Goal: Find contact information: Find contact information

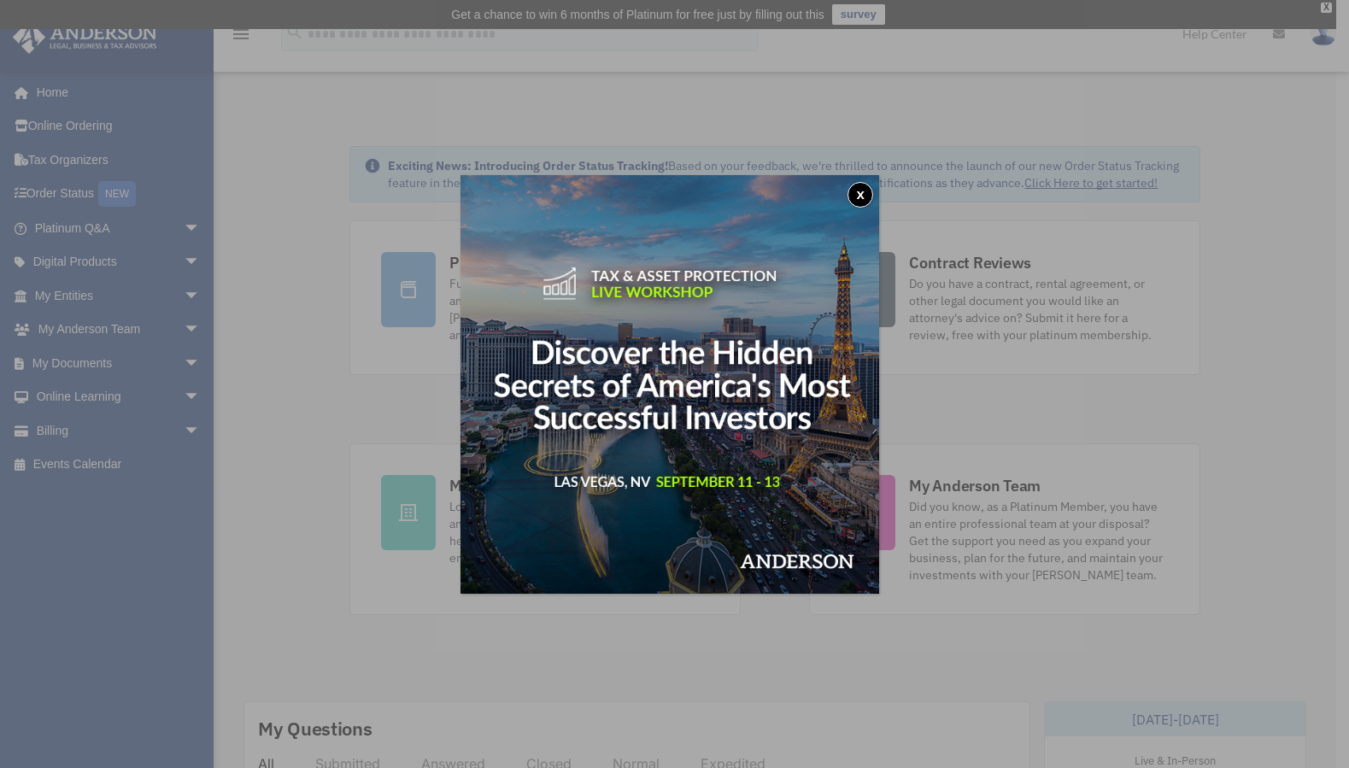
click at [877, 202] on img at bounding box center [669, 384] width 419 height 419
click at [445, 106] on div "x" at bounding box center [674, 384] width 1349 height 768
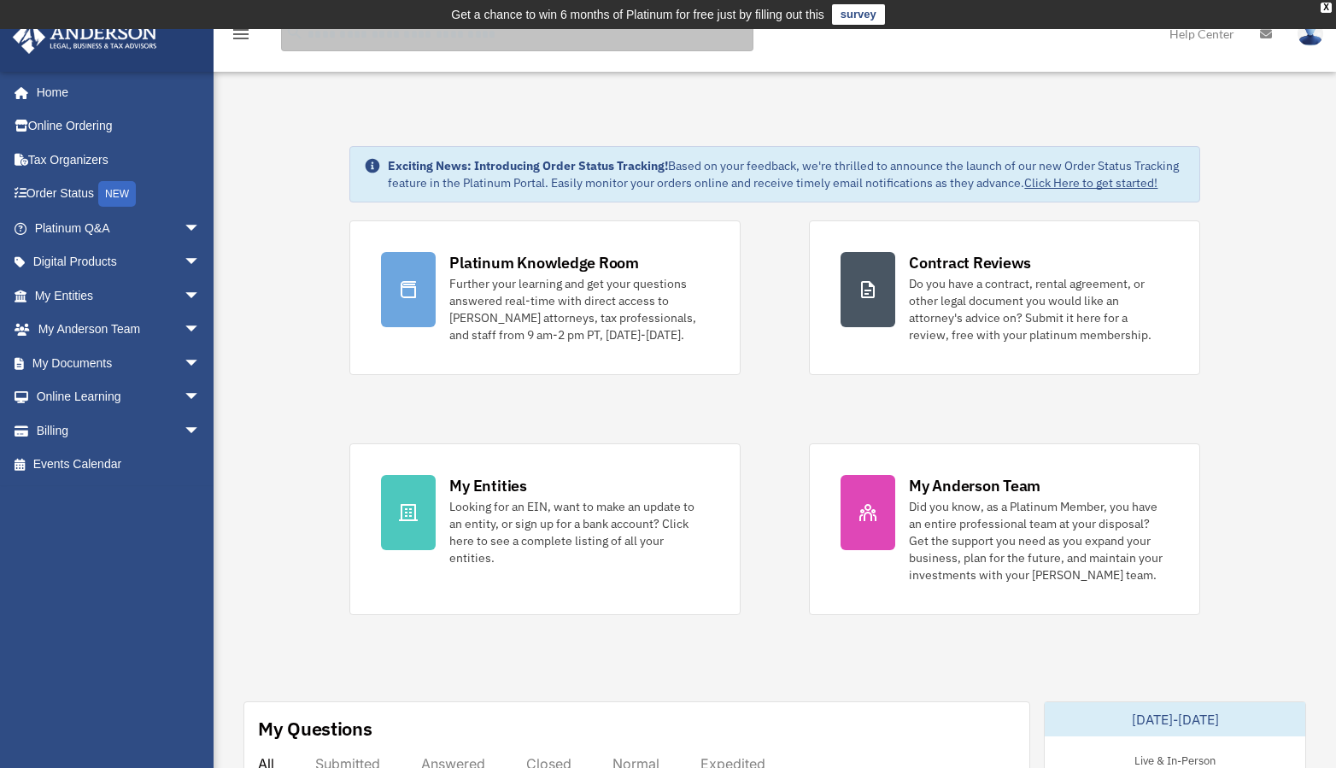
click at [326, 34] on input "search" at bounding box center [517, 34] width 472 height 34
click at [111, 234] on link "Platinum Q&A arrow_drop_down" at bounding box center [119, 228] width 214 height 34
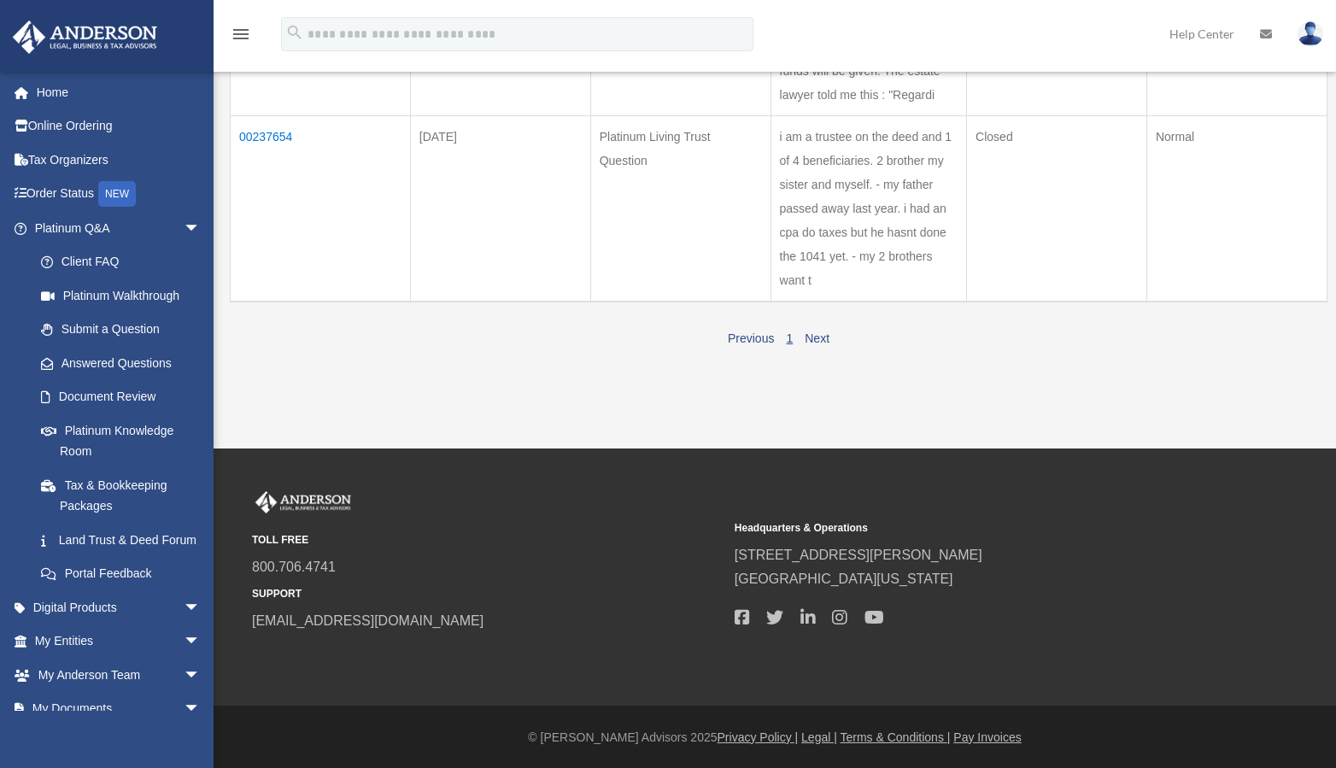
scroll to position [137, 0]
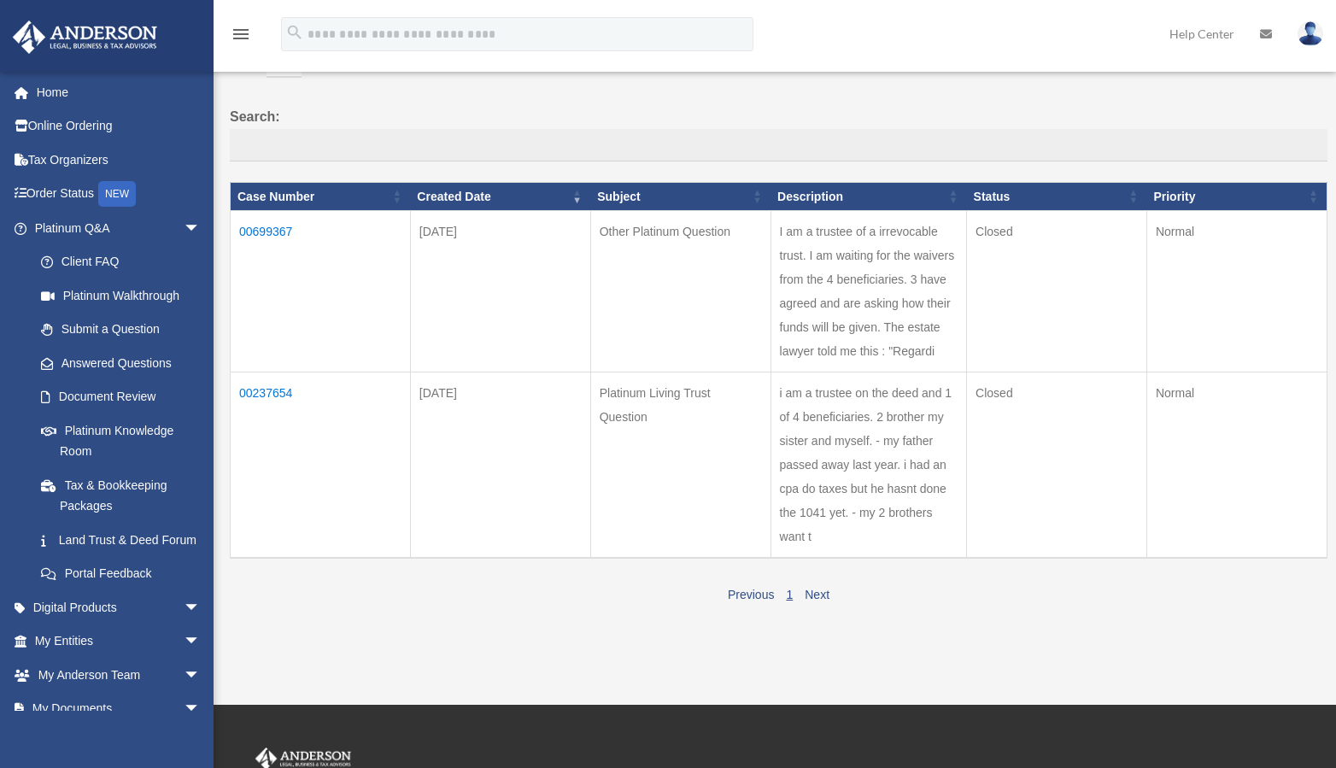
click at [887, 348] on td "I am a trustee of a irrevocable trust. I am waiting for the waivers from the 4 …" at bounding box center [869, 291] width 196 height 161
click at [872, 302] on td "I am a trustee of a irrevocable trust. I am waiting for the waivers from the 4 …" at bounding box center [869, 291] width 196 height 161
click at [881, 290] on td "I am a trustee of a irrevocable trust. I am waiting for the waivers from the 4 …" at bounding box center [869, 291] width 196 height 161
click at [914, 202] on th "Description" at bounding box center [869, 196] width 196 height 29
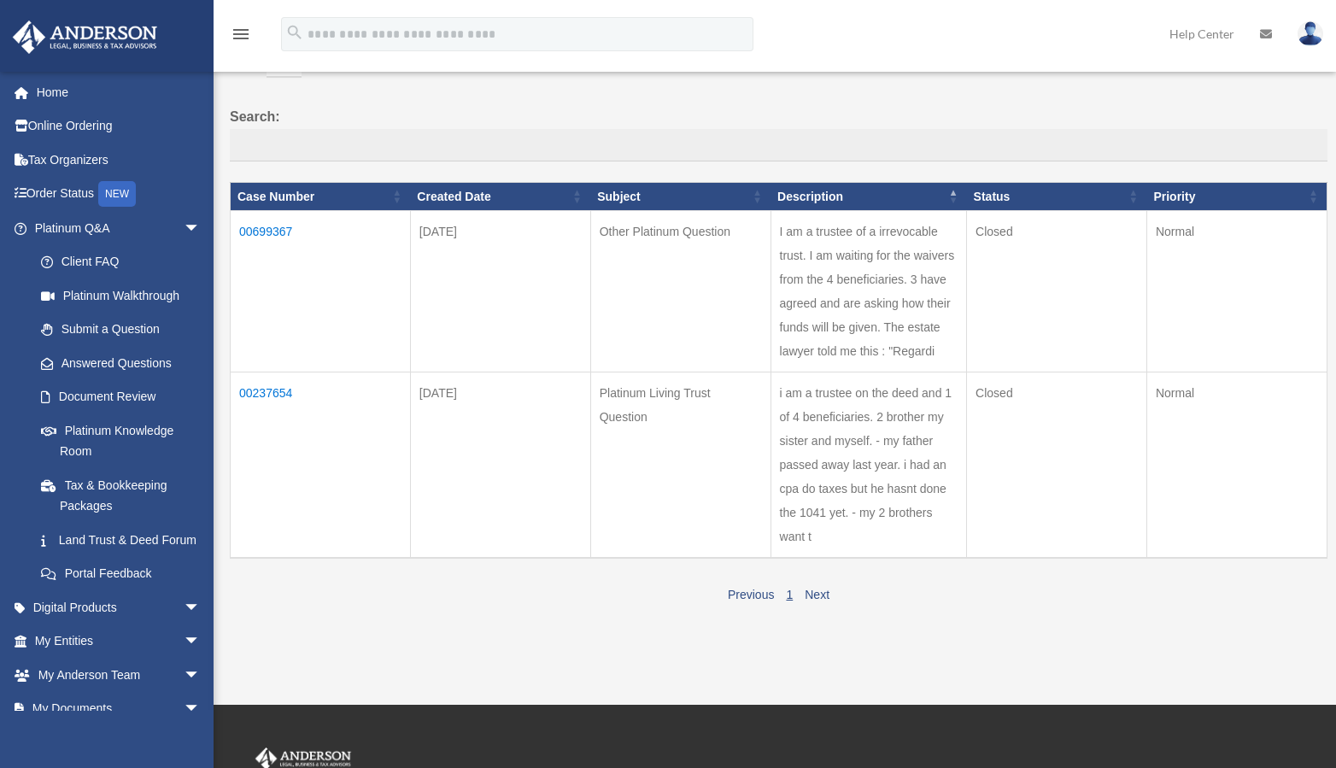
click at [905, 265] on td "I am a trustee of a irrevocable trust. I am waiting for the waivers from the 4 …" at bounding box center [869, 291] width 196 height 161
click at [1041, 279] on td "Closed" at bounding box center [1057, 291] width 180 height 161
click at [1171, 279] on td "Normal" at bounding box center [1236, 291] width 180 height 161
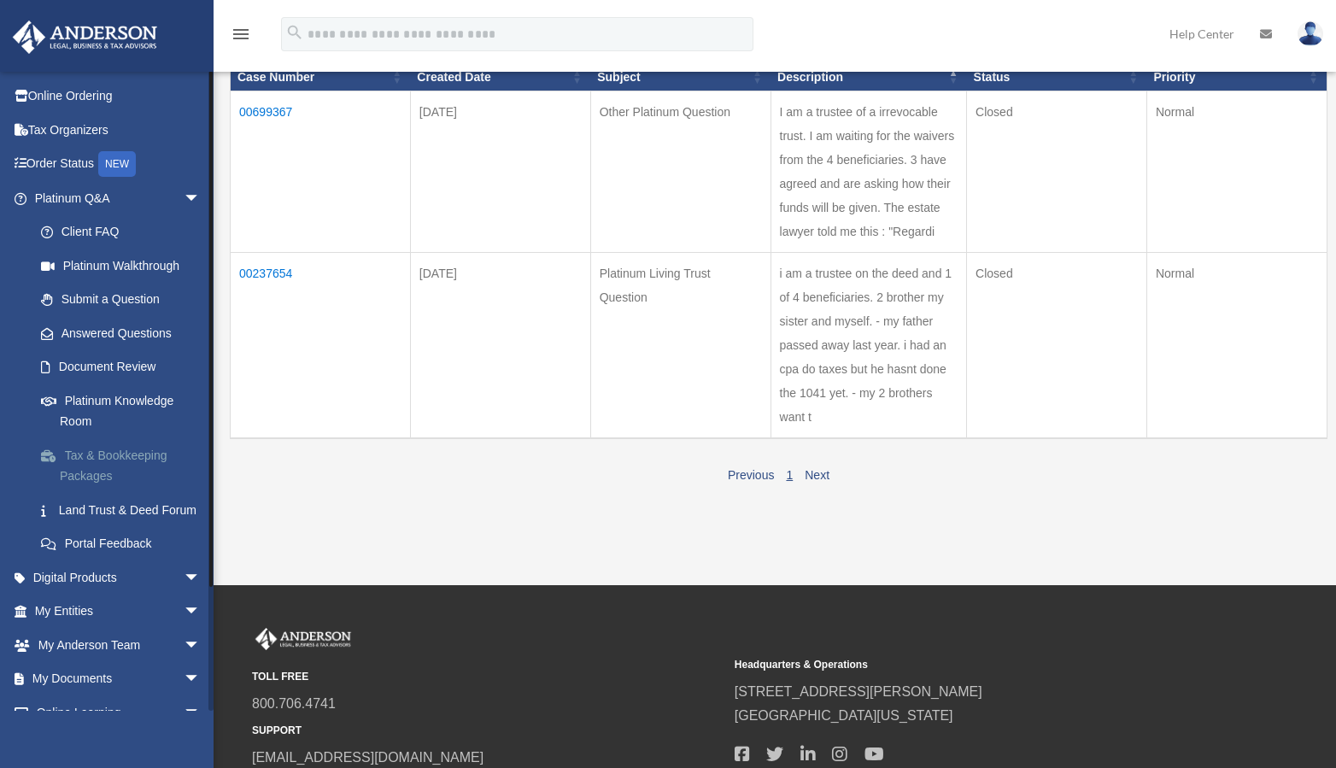
scroll to position [0, 0]
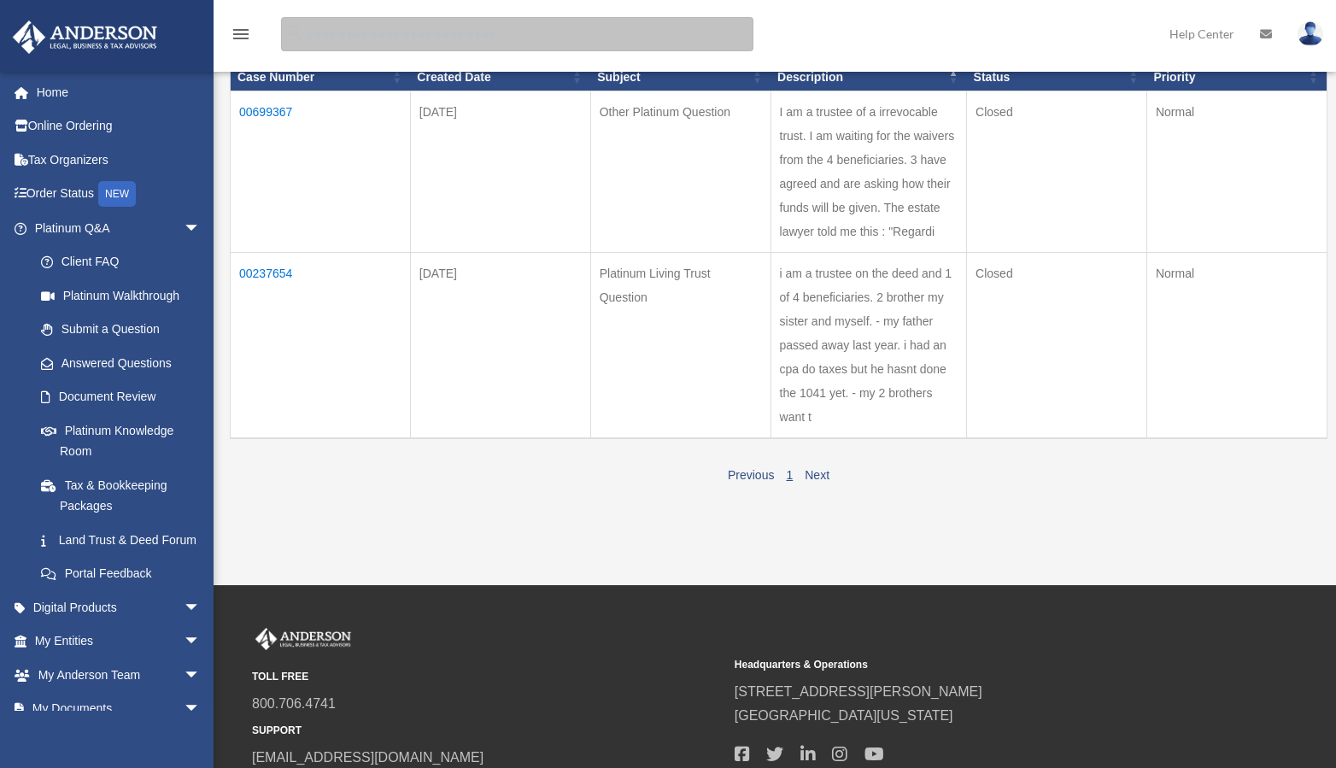
click at [376, 27] on input "search" at bounding box center [517, 34] width 472 height 34
type input "*"
type input "**********"
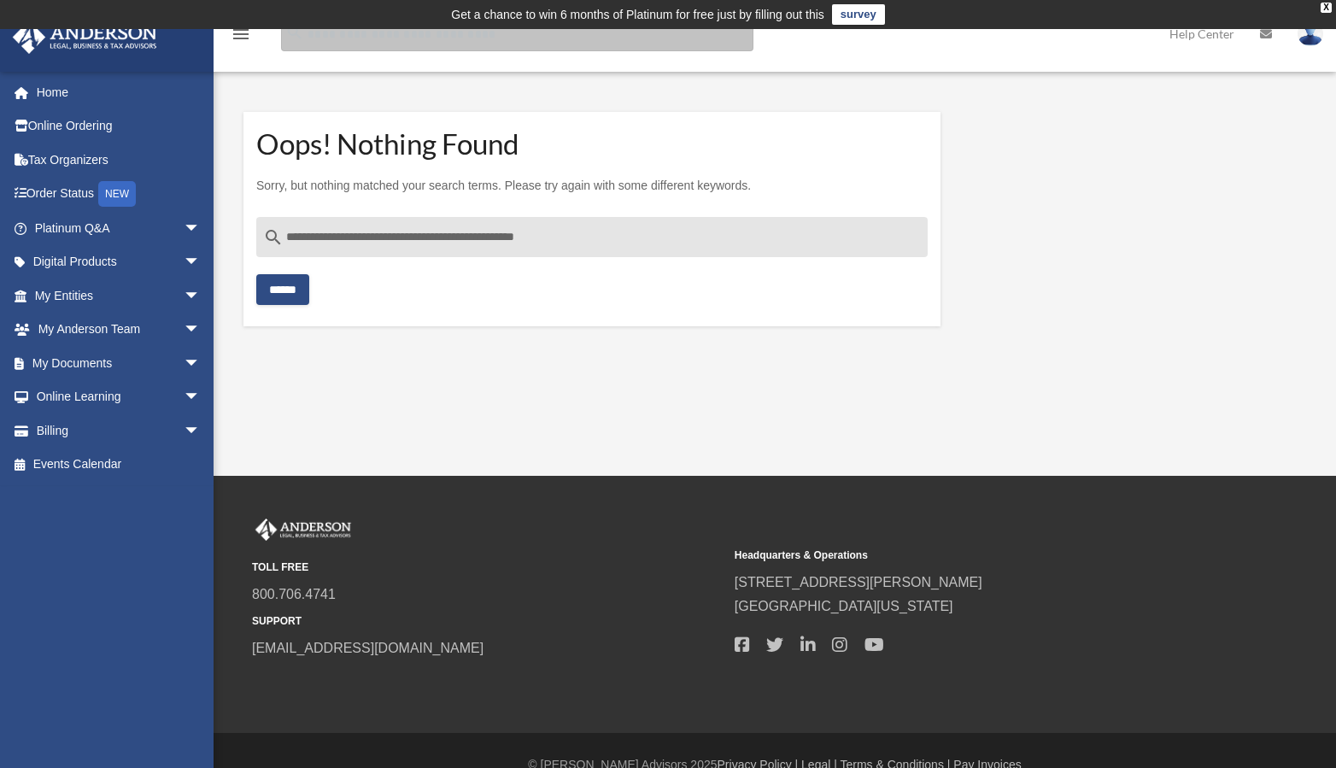
click at [378, 41] on input "Search for:" at bounding box center [517, 34] width 472 height 34
type input "**********"
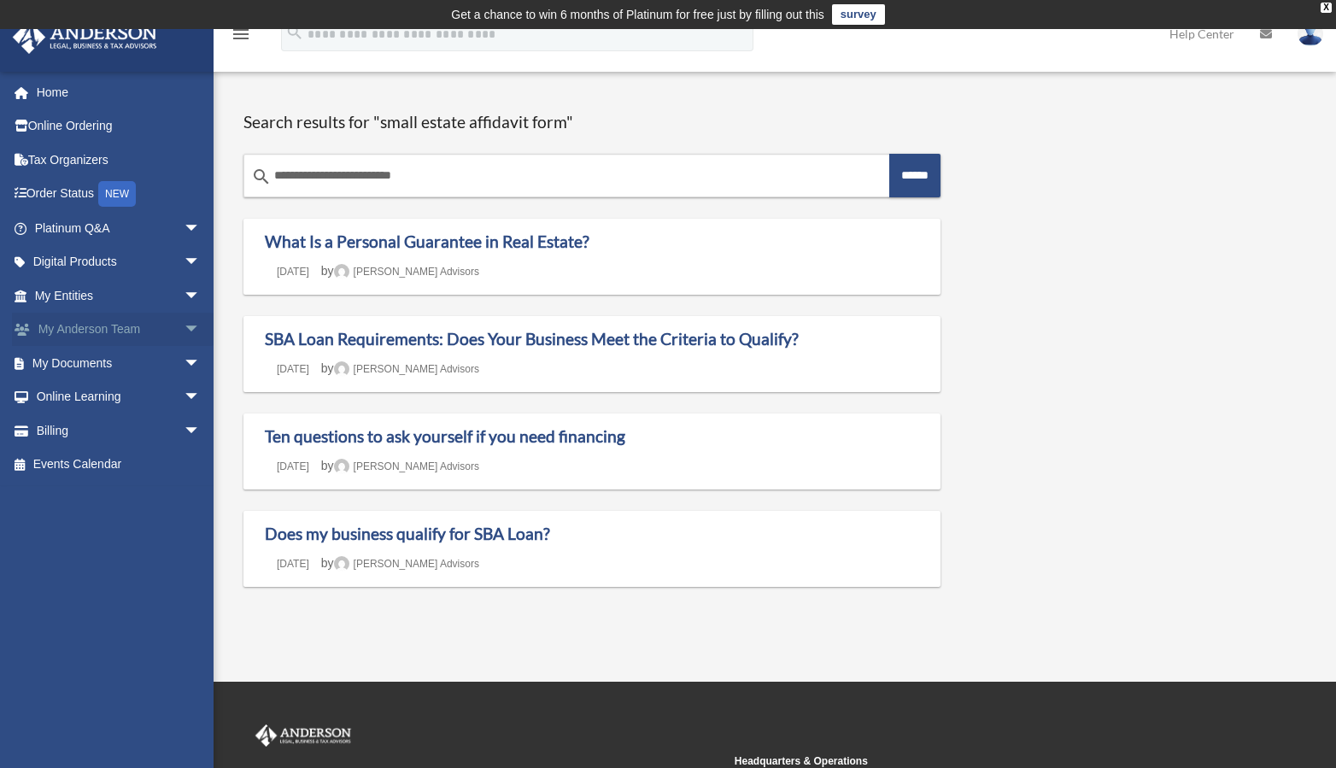
click at [159, 326] on link "My [PERSON_NAME] Team arrow_drop_down" at bounding box center [119, 330] width 214 height 34
click at [184, 322] on span "arrow_drop_down" at bounding box center [201, 330] width 34 height 35
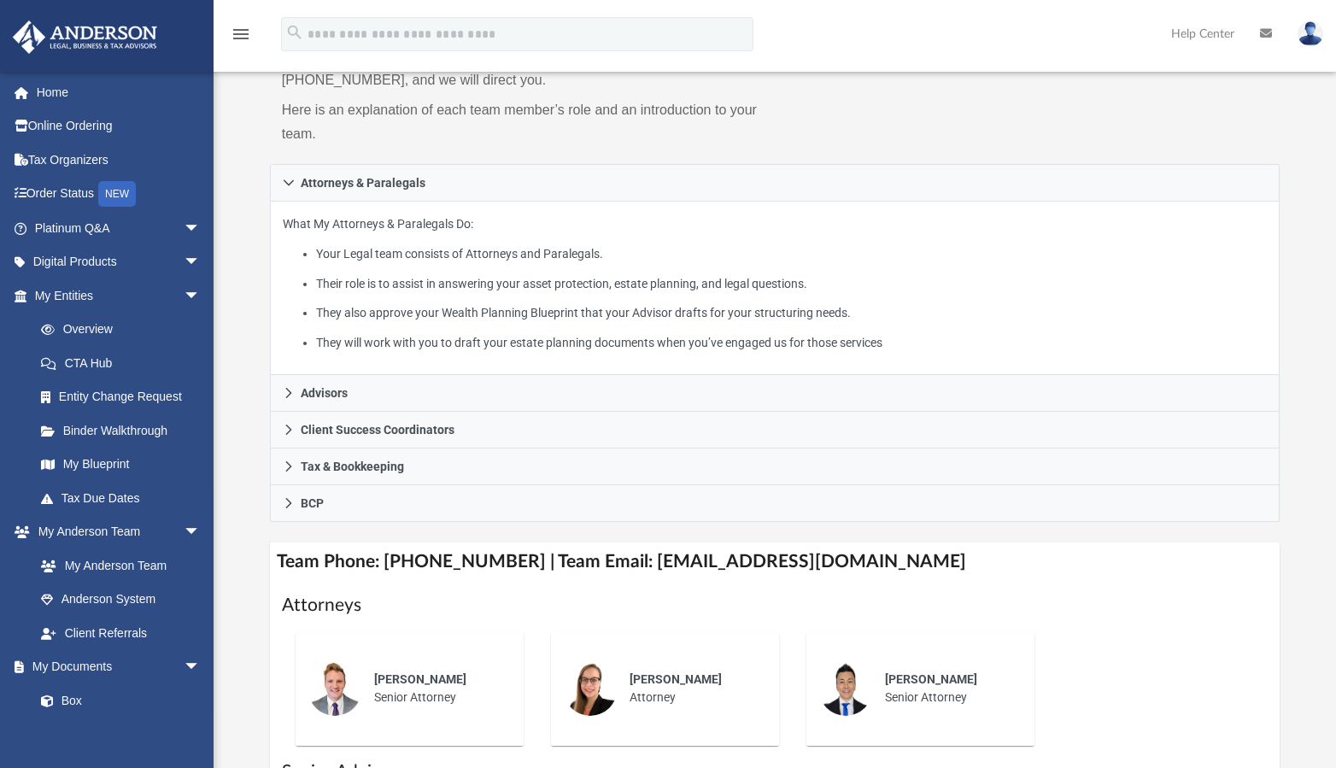
scroll to position [256, 0]
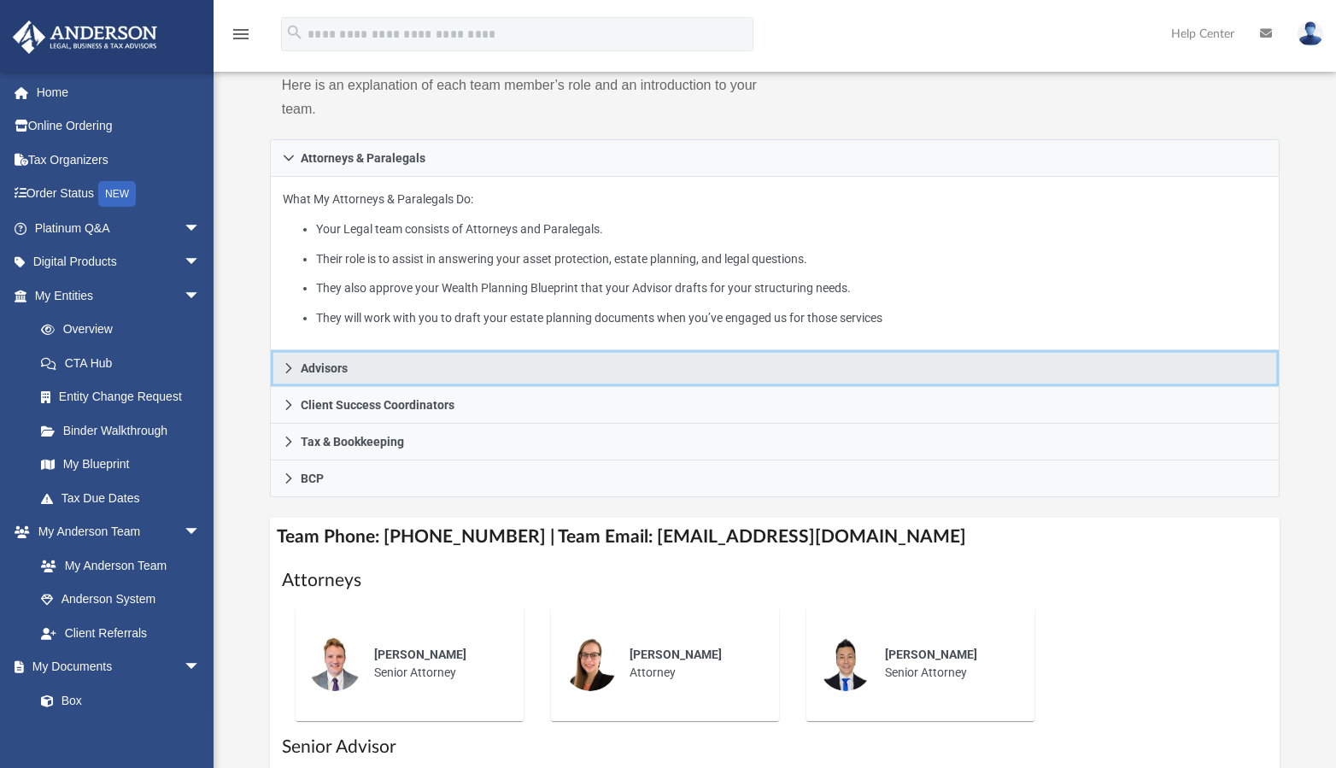
click at [414, 357] on link "Advisors" at bounding box center [775, 368] width 1011 height 37
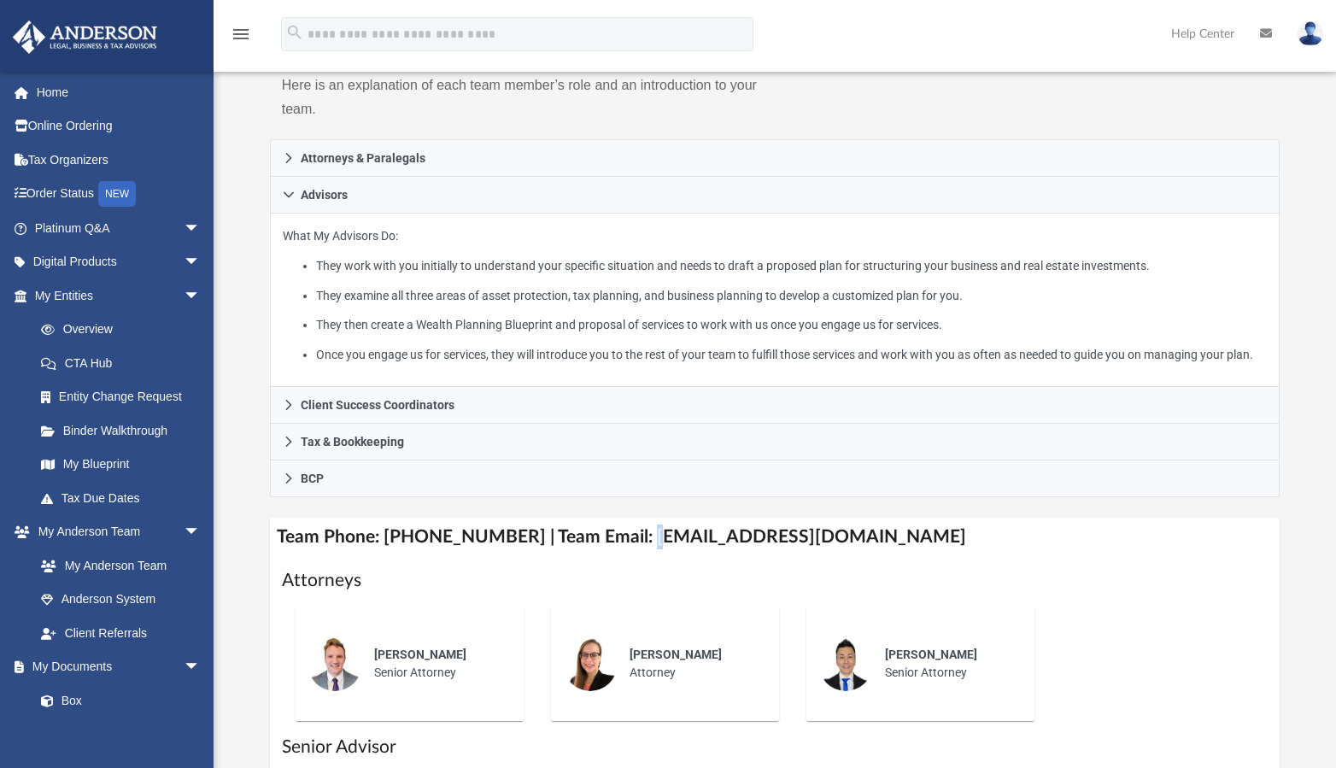
click at [630, 538] on h4 "Team Phone: (725) 208-3130 | Team Email: myteam@andersonadvisors.com" at bounding box center [775, 537] width 1011 height 38
click at [782, 551] on h4 "Team Phone: (725) 208-3130 | Team Email: myteam@andersonadvisors.com" at bounding box center [775, 537] width 1011 height 38
drag, startPoint x: 621, startPoint y: 537, endPoint x: 883, endPoint y: 548, distance: 261.7
click at [883, 548] on h4 "Team Phone: (725) 208-3130 | Team Email: myteam@andersonadvisors.com" at bounding box center [775, 537] width 1011 height 38
copy h4 "myteam@andersonadvisors.com"
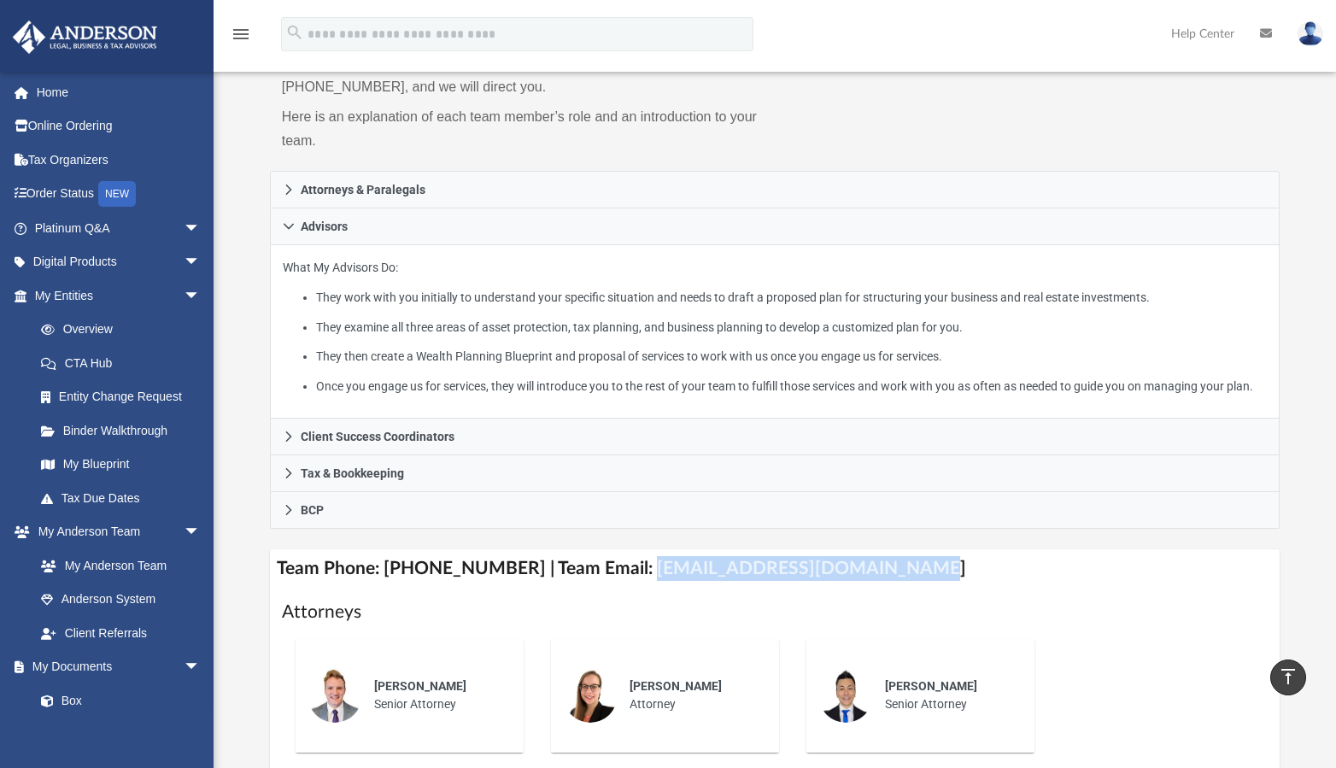
scroll to position [0, 0]
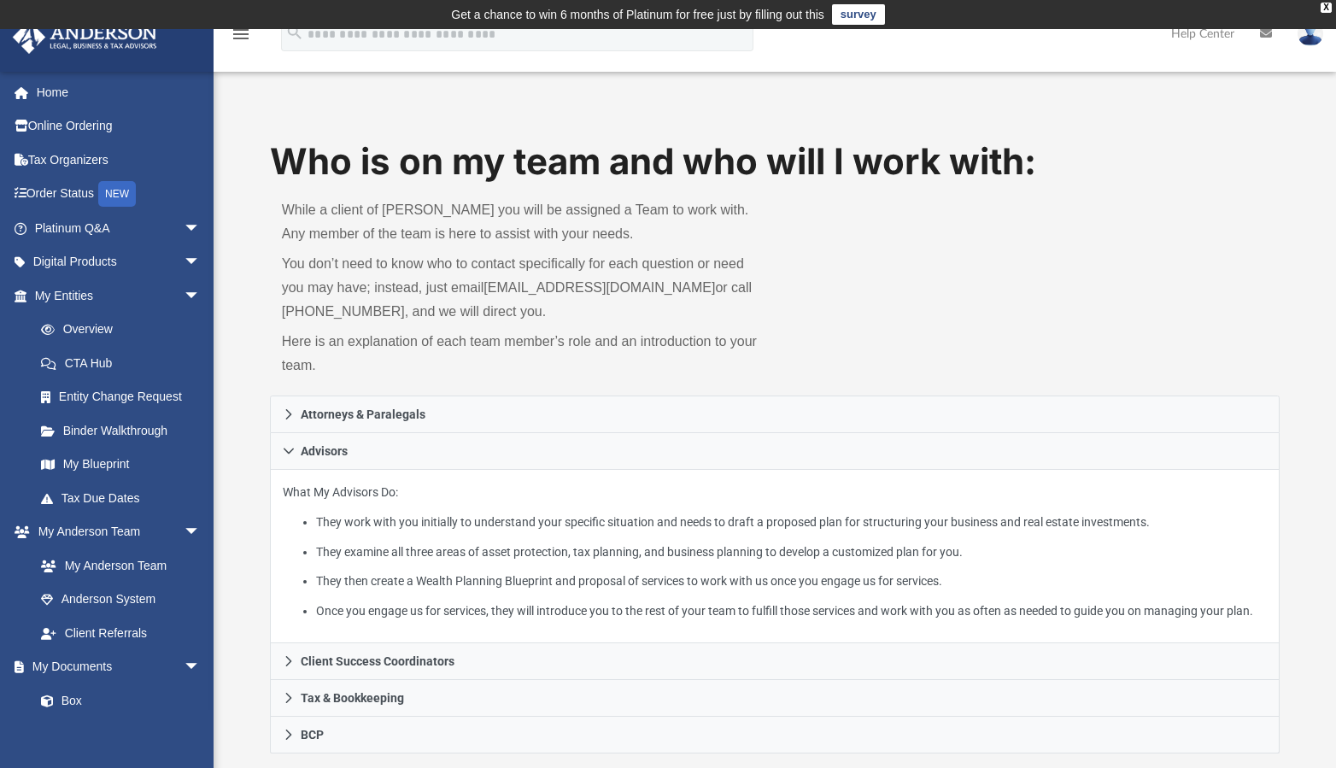
click at [1312, 38] on img at bounding box center [1311, 33] width 26 height 25
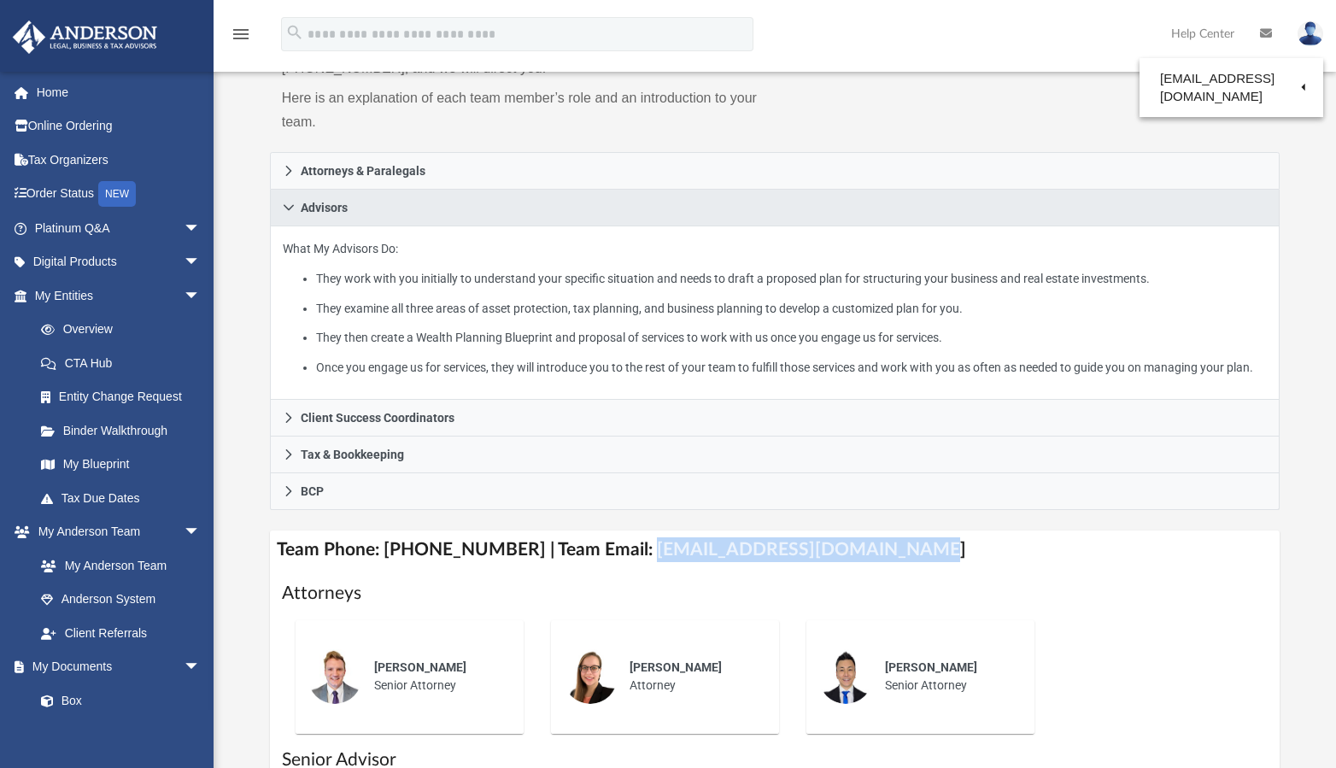
scroll to position [513, 0]
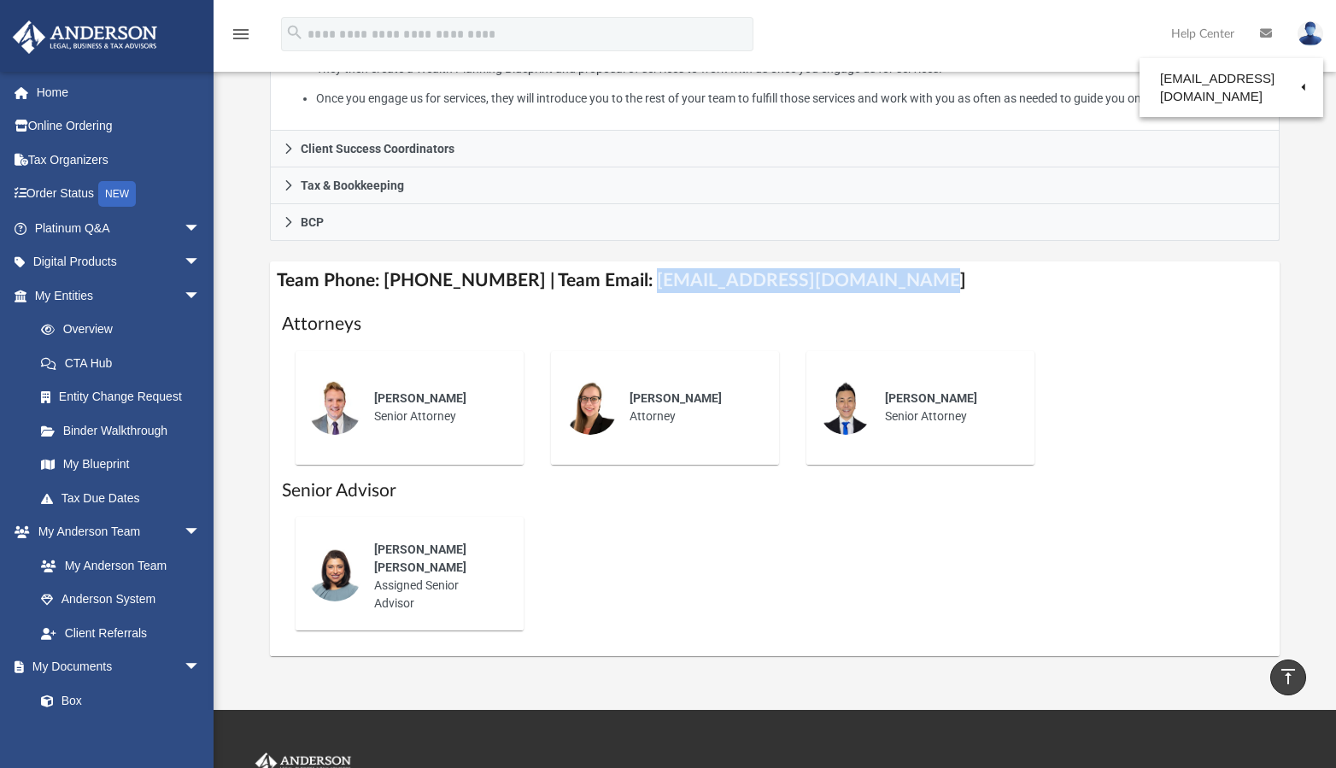
copy h4 "myteam@andersonadvisors.com"
click at [1263, 32] on icon at bounding box center [1266, 33] width 12 height 12
click at [1261, 31] on icon at bounding box center [1266, 33] width 12 height 12
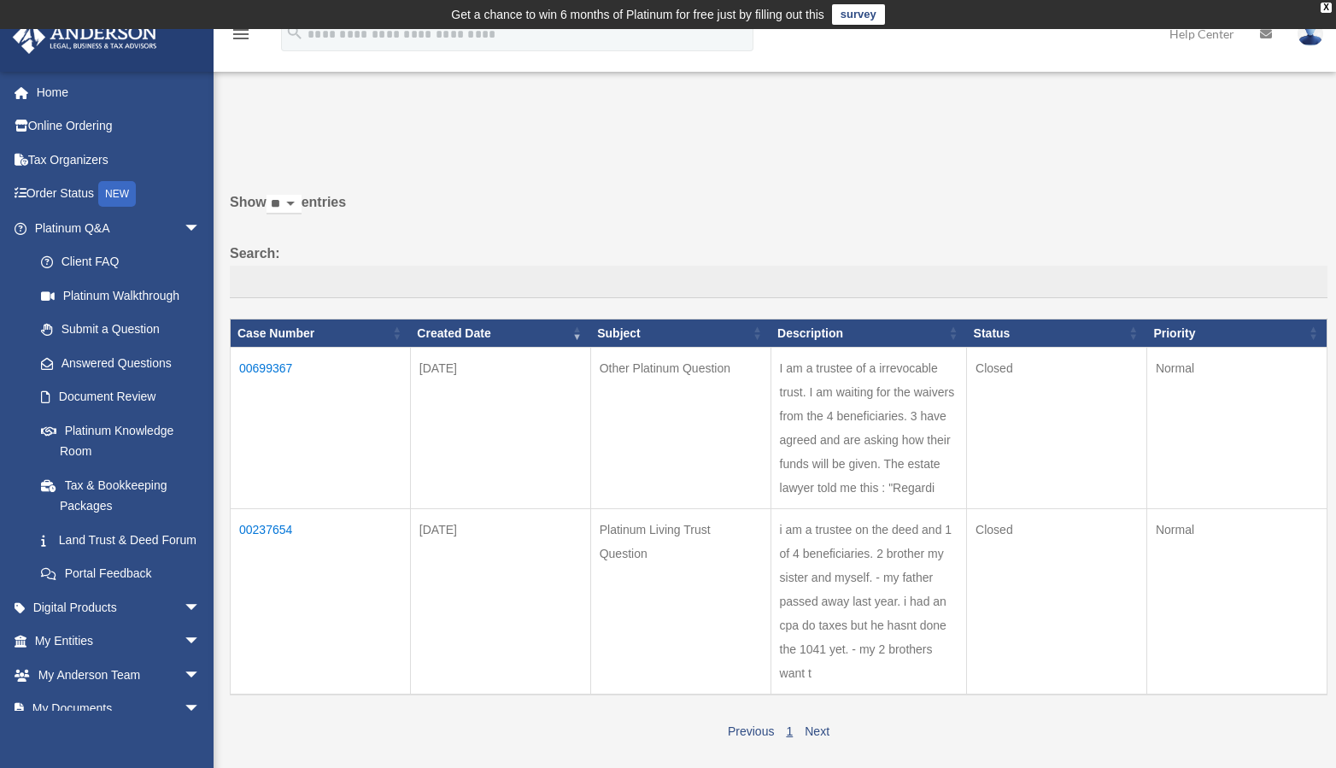
click at [1267, 30] on icon at bounding box center [1266, 34] width 12 height 12
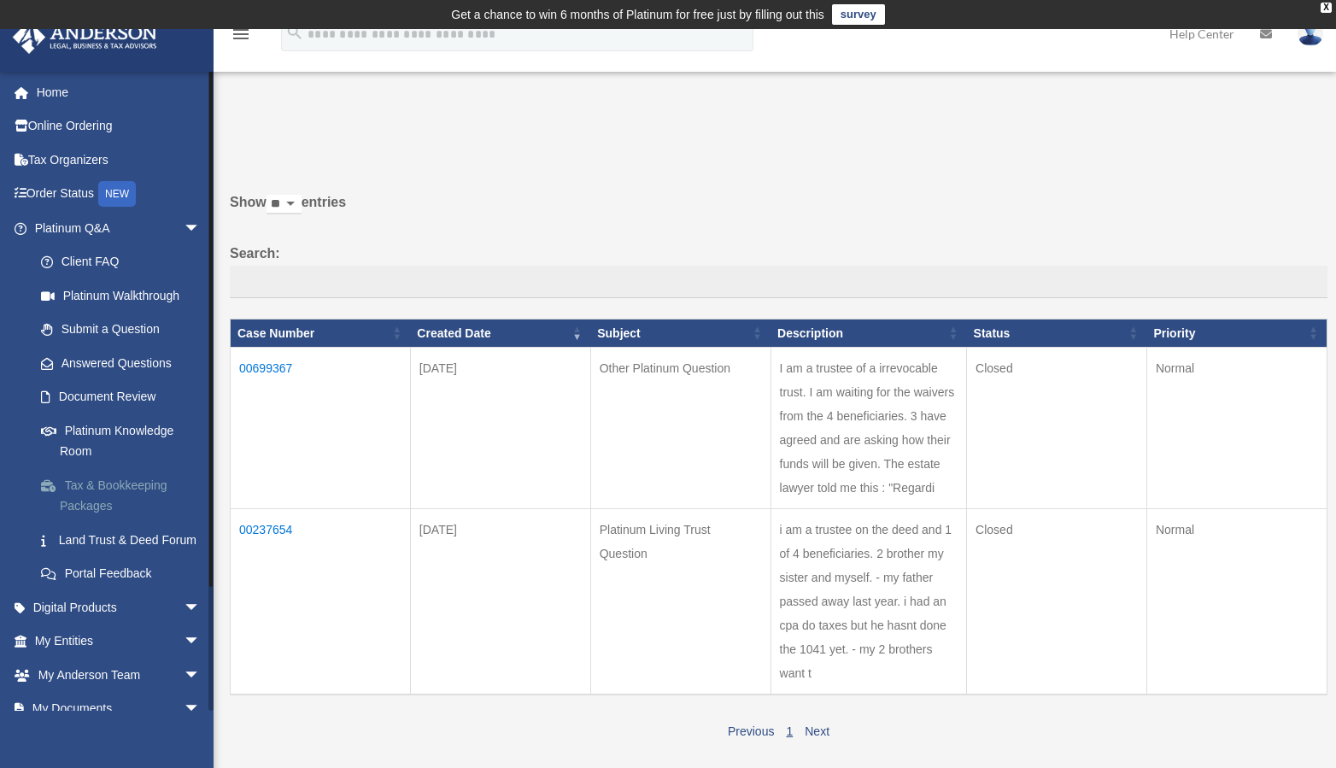
scroll to position [141, 0]
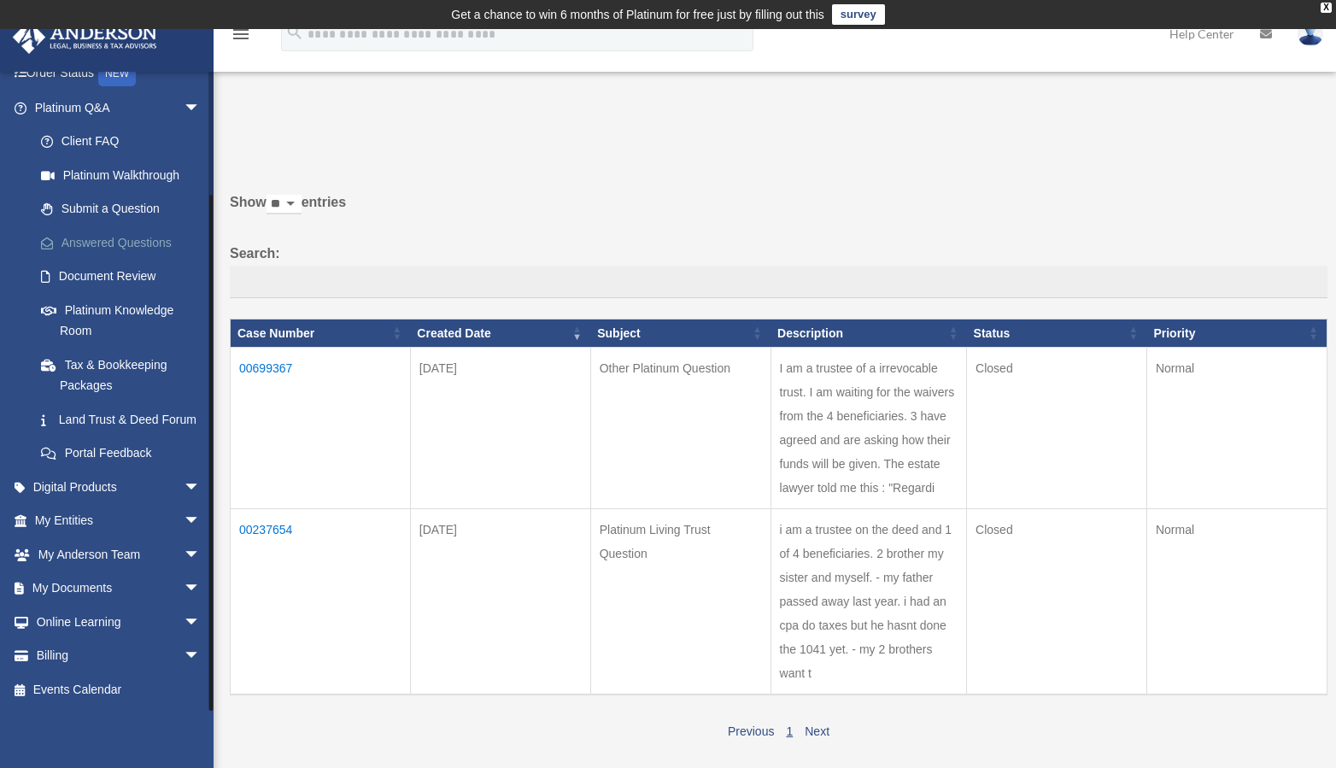
click at [170, 226] on link "Answered Questions" at bounding box center [125, 243] width 202 height 34
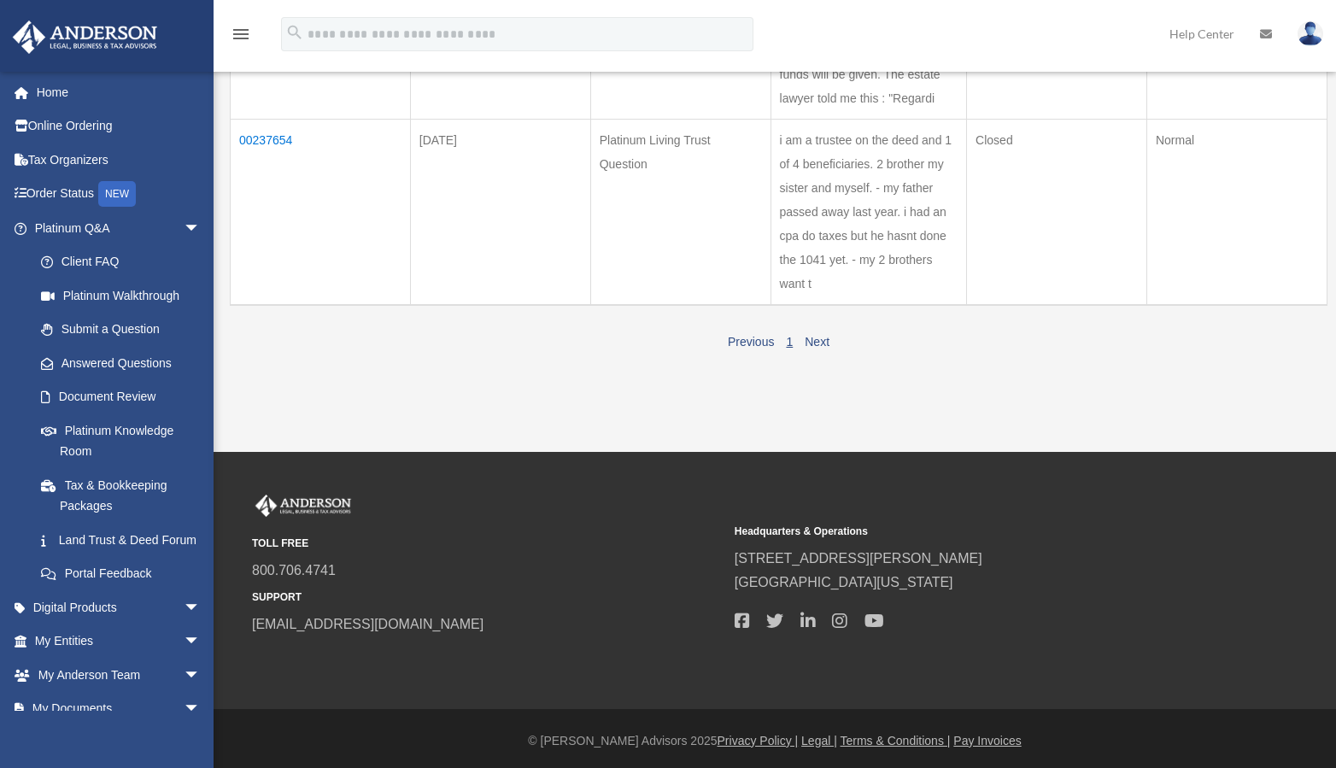
scroll to position [393, 0]
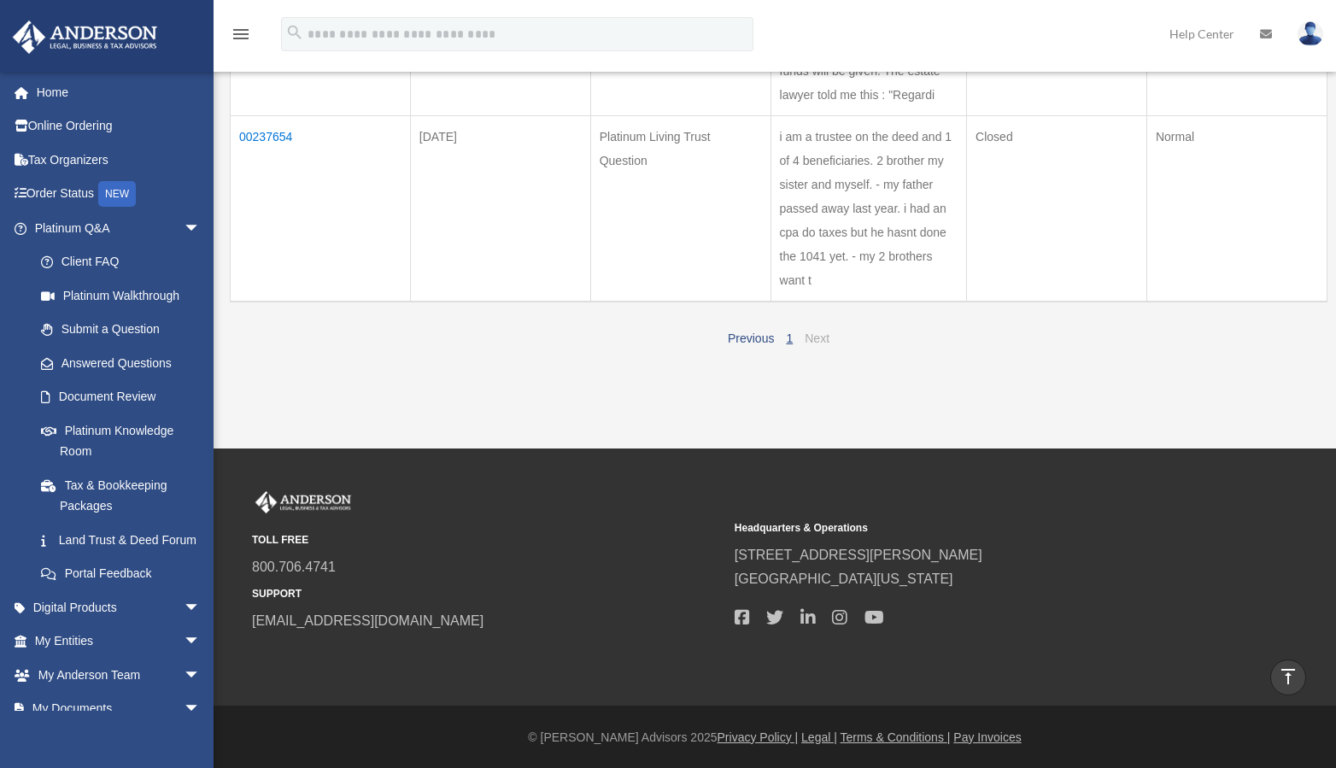
click at [823, 335] on link "Next" at bounding box center [817, 338] width 25 height 14
click at [777, 351] on div "Do you really want to log out? Yes No Show ** ** ** *** entries Search: Case Nu…" at bounding box center [773, 56] width 1110 height 635
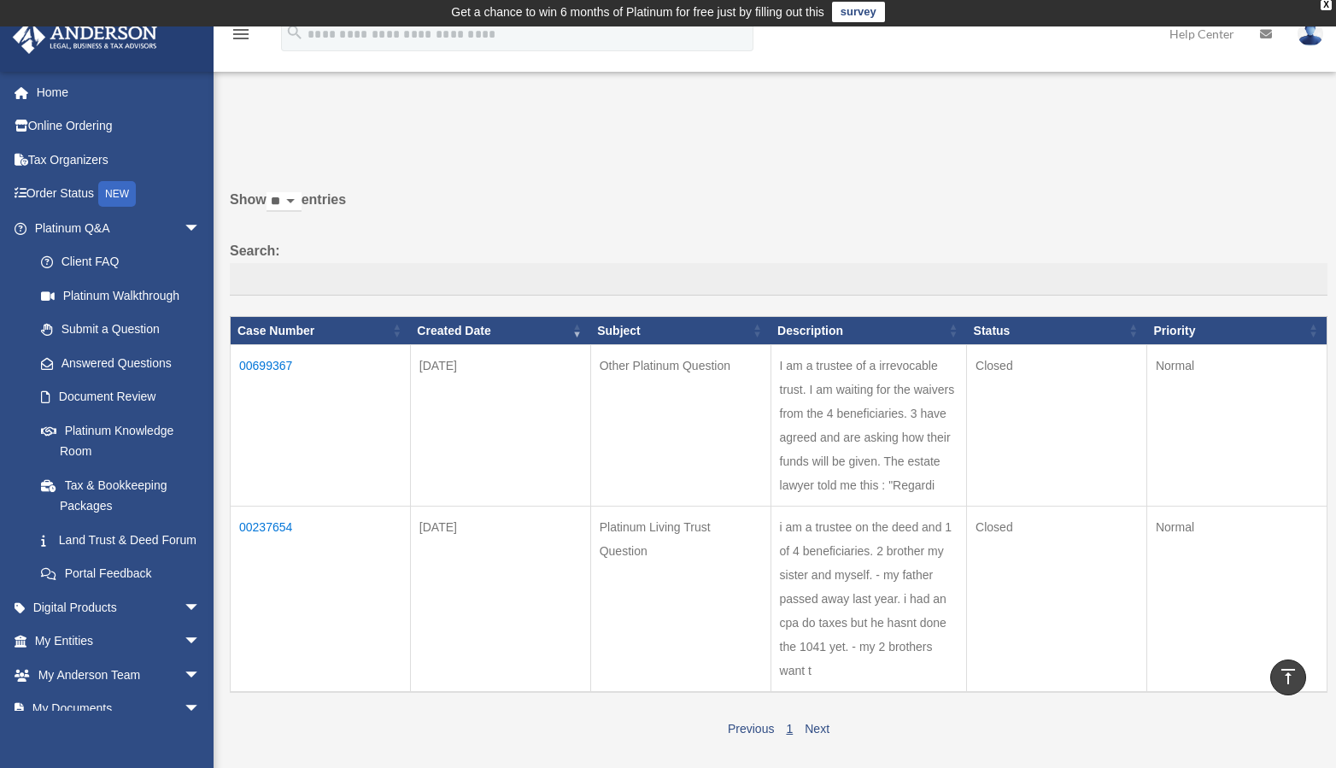
scroll to position [0, 0]
